Goal: Transaction & Acquisition: Obtain resource

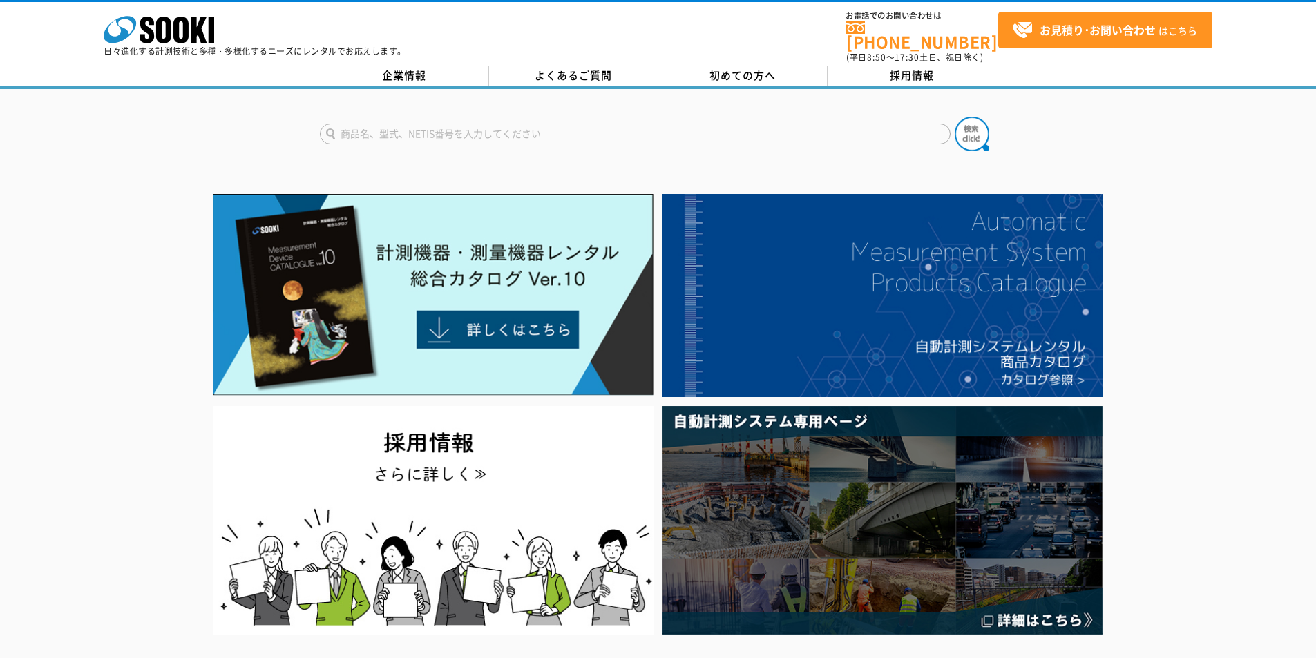
click at [455, 124] on input "text" at bounding box center [635, 134] width 631 height 21
click at [464, 145] on div "クリモマスター風速計" at bounding box center [451, 153] width 261 height 17
type input "クリモマスター風速計"
click at [981, 128] on img at bounding box center [972, 134] width 35 height 35
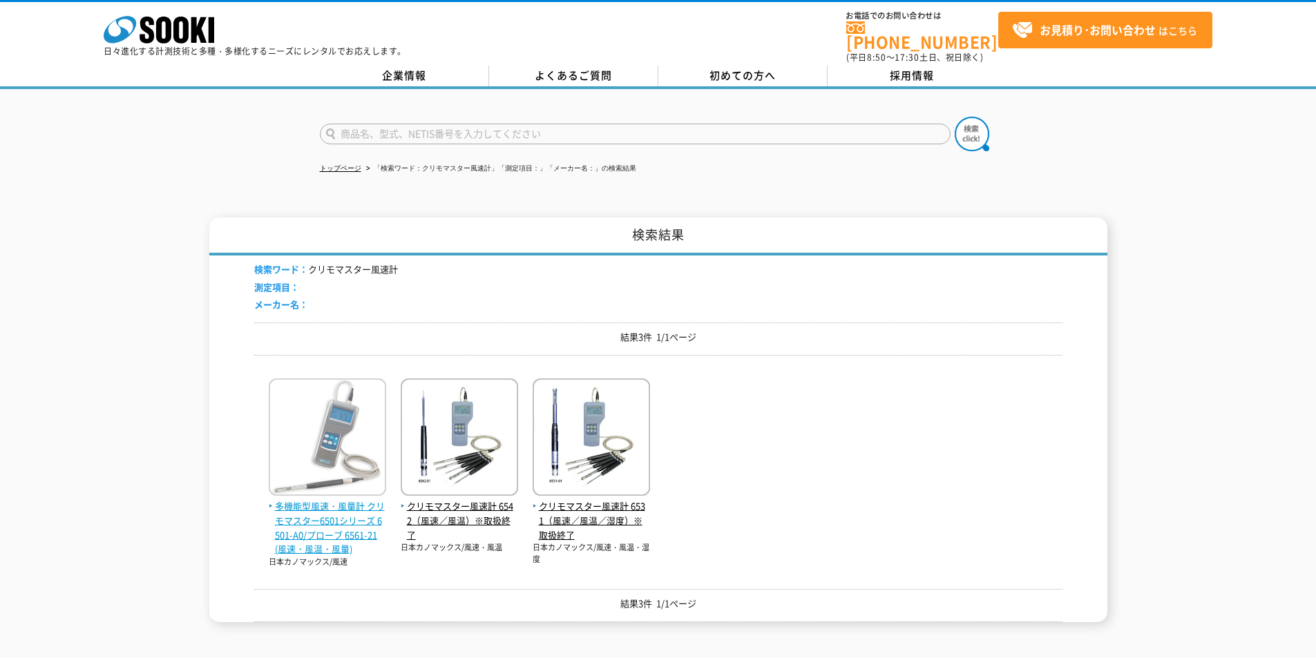
click at [336, 507] on span "多機能型風速・風量計 クリモマスター6501シリーズ 6501-A0/プローブ 6561-21(風速・風温・風量)" at bounding box center [327, 527] width 117 height 57
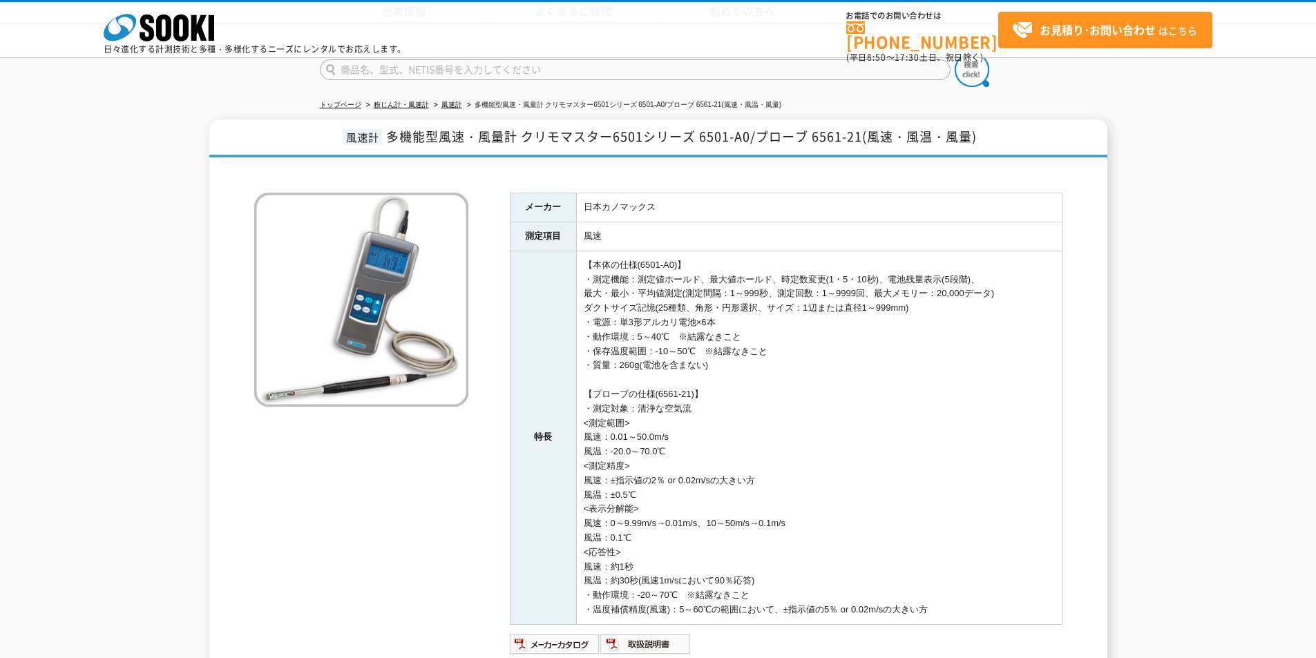
scroll to position [251, 0]
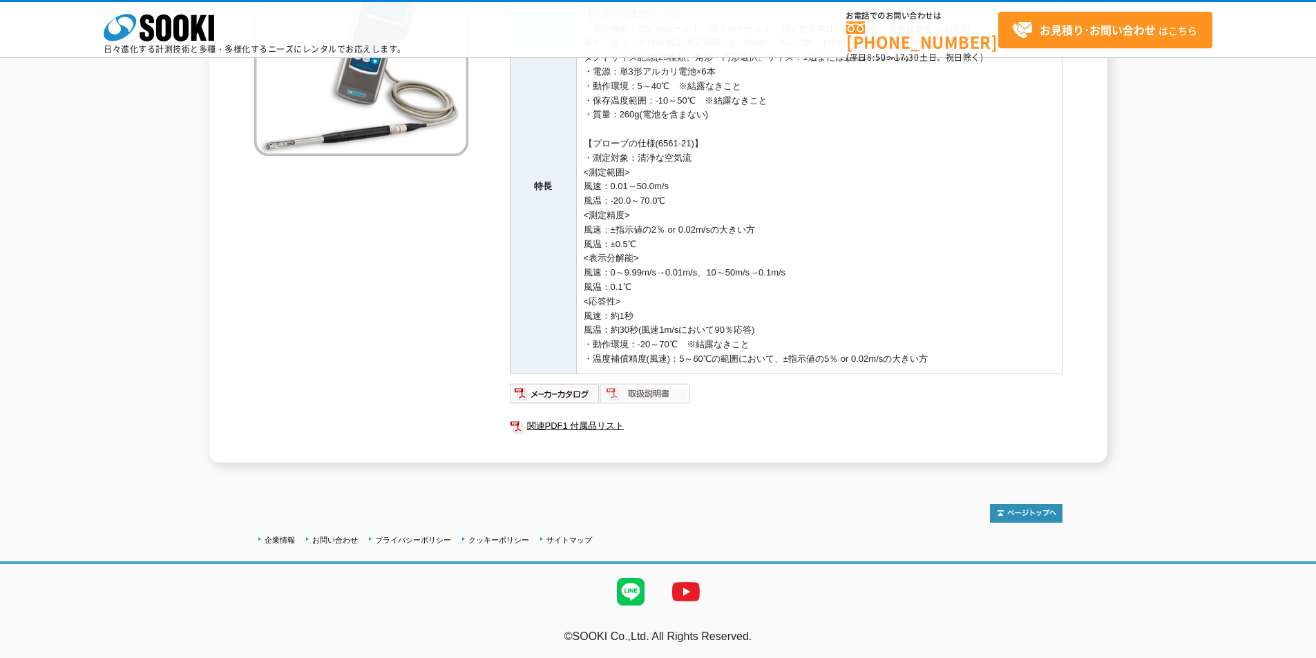
click at [660, 397] on img at bounding box center [645, 394] width 90 height 22
click at [172, 18] on icon "株式会社 ソーキ" at bounding box center [159, 28] width 111 height 28
